Goal: Transaction & Acquisition: Obtain resource

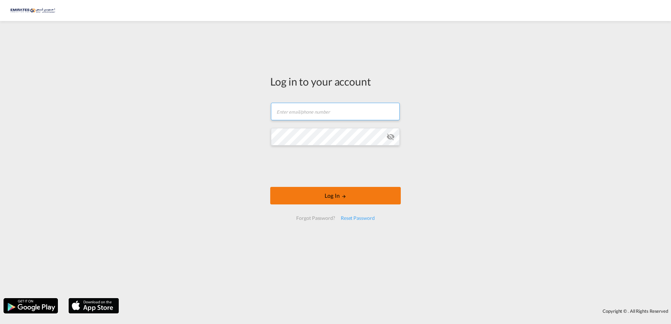
type input "[EMAIL_ADDRESS][DOMAIN_NAME]"
click at [344, 196] on md-icon "LOGIN" at bounding box center [344, 196] width 5 height 5
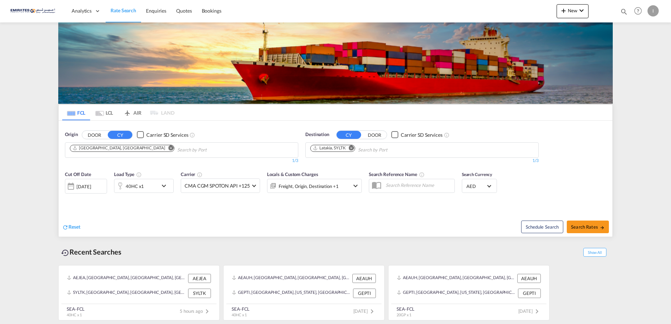
click at [366, 149] on input "Chips input." at bounding box center [391, 150] width 67 height 11
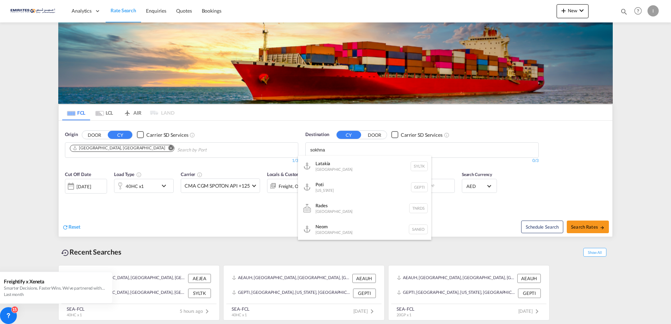
type input "sokhna"
click at [82, 131] on button "DOOR" at bounding box center [94, 135] width 25 height 8
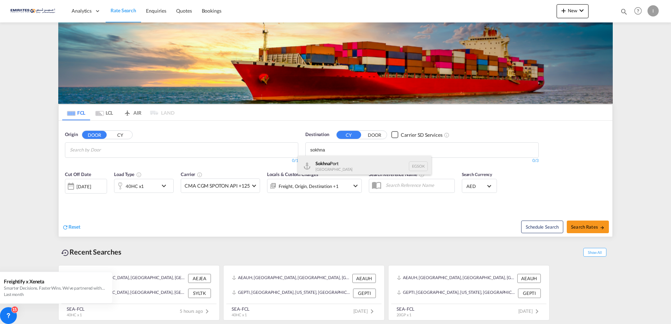
click at [324, 163] on div "Sokhna [GEOGRAPHIC_DATA] [GEOGRAPHIC_DATA]" at bounding box center [364, 166] width 133 height 21
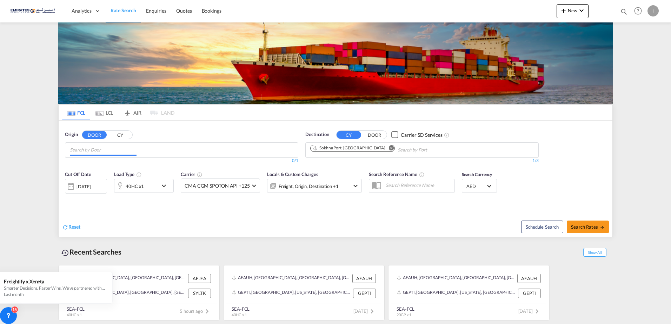
click at [108, 147] on input "Chips input." at bounding box center [103, 150] width 67 height 11
type input "j"
click at [370, 148] on body "Analytics Dashboard Rate Search Enquiries Quotes Bookings" at bounding box center [335, 162] width 671 height 324
click at [94, 151] on body "Analytics Dashboard Rate Search Enquiries Quotes Bookings" at bounding box center [335, 162] width 671 height 324
click at [114, 132] on button "CY" at bounding box center [120, 135] width 25 height 8
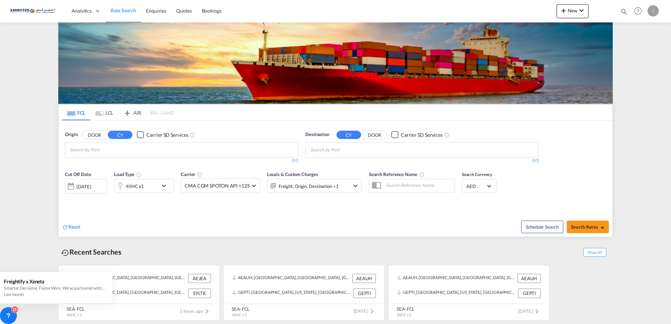
click at [91, 153] on input "Search by Port" at bounding box center [103, 150] width 67 height 11
type input "a"
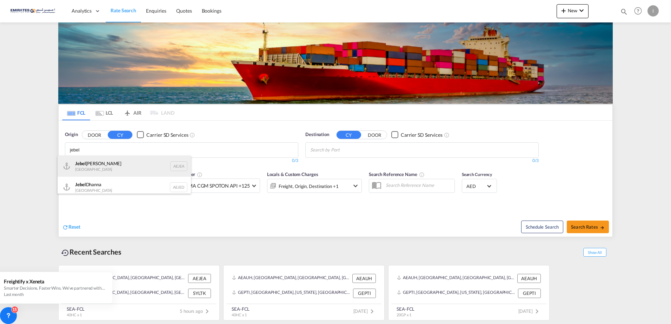
type input "jebel"
click at [95, 168] on div "[GEOGRAPHIC_DATA] AEJEA" at bounding box center [124, 166] width 133 height 21
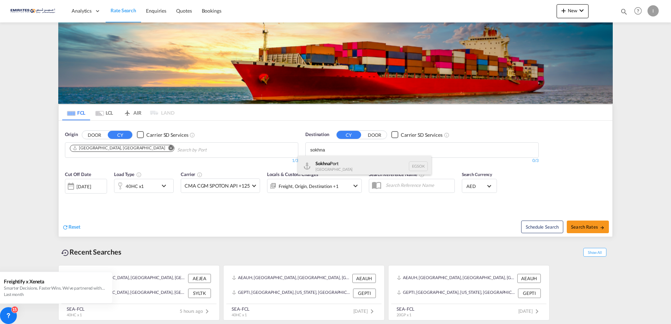
type input "sokhna"
click at [338, 163] on div "Sokhna [GEOGRAPHIC_DATA] [GEOGRAPHIC_DATA]" at bounding box center [364, 166] width 133 height 21
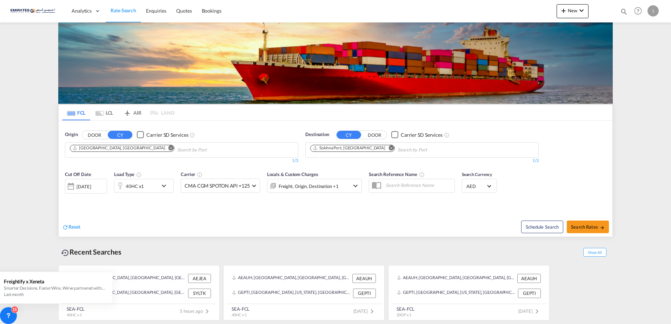
click at [163, 187] on md-icon "icon-chevron-down" at bounding box center [166, 186] width 12 height 8
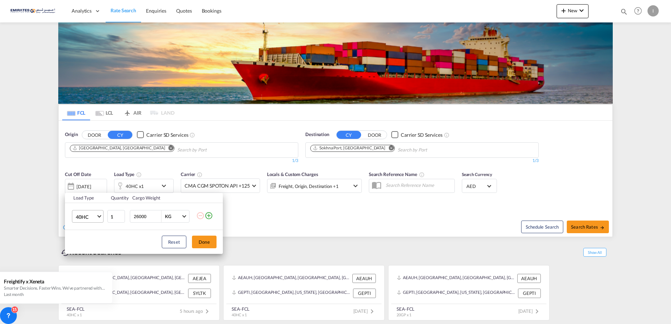
click at [99, 217] on span "Choose: \a40HC" at bounding box center [99, 216] width 4 height 4
click at [91, 183] on md-option "20GP" at bounding box center [94, 183] width 48 height 17
click at [193, 243] on button "Done" at bounding box center [204, 242] width 25 height 13
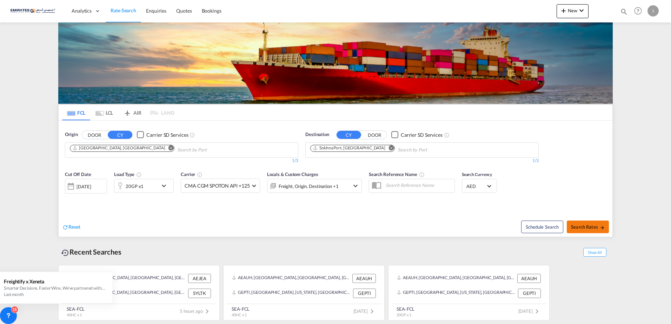
click at [587, 228] on span "Search Rates" at bounding box center [588, 227] width 34 height 6
type input "AEJEA to [GEOGRAPHIC_DATA] / [DATE]"
